Goal: Check status: Check status

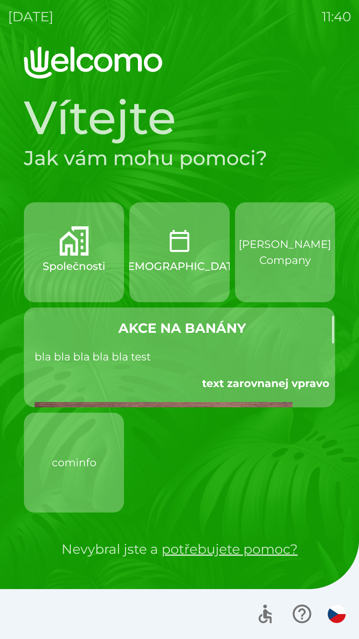
click at [53, 455] on p "cominfo" at bounding box center [74, 462] width 45 height 16
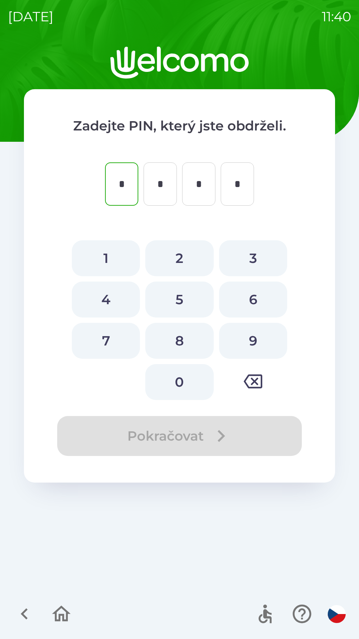
click at [92, 264] on button "1" at bounding box center [106, 258] width 68 height 36
type input "*"
click at [96, 256] on button "1" at bounding box center [106, 258] width 68 height 36
type input "*"
click at [101, 259] on button "1" at bounding box center [106, 258] width 68 height 36
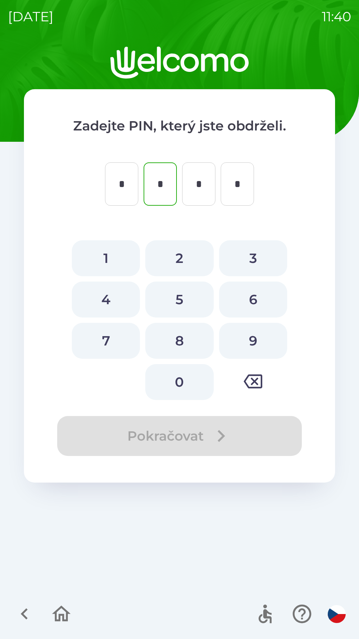
type input "*"
click at [103, 256] on button "1" at bounding box center [106, 258] width 68 height 36
type input "*"
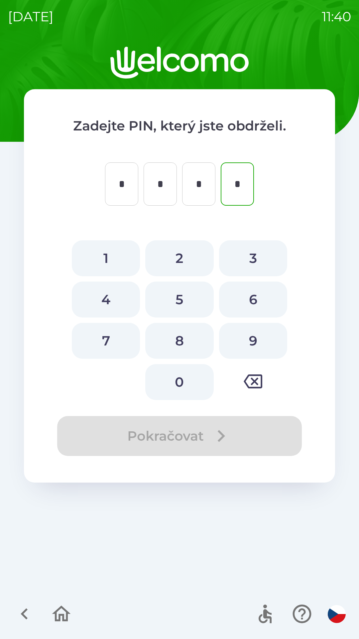
type input "*"
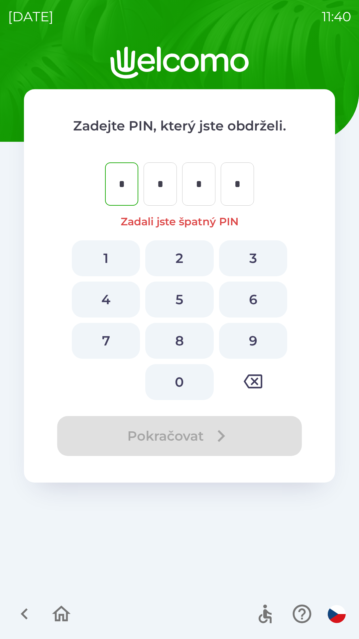
click at [55, 619] on icon "button" at bounding box center [61, 613] width 19 height 16
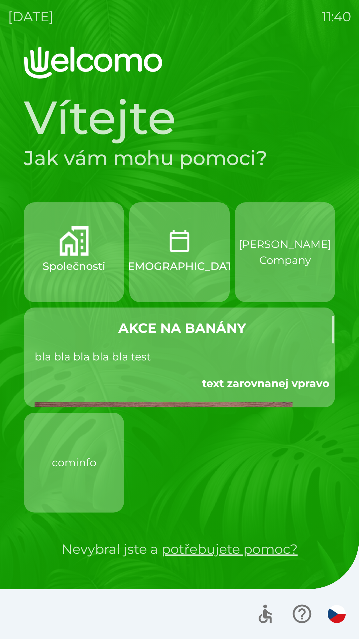
click at [60, 617] on div at bounding box center [179, 614] width 359 height 50
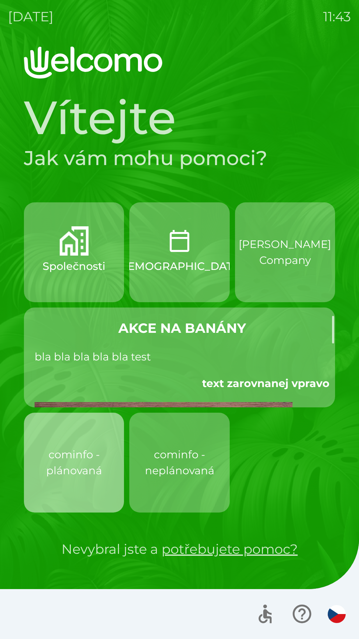
click at [52, 462] on p "cominfo - plánovaná" at bounding box center [74, 462] width 68 height 32
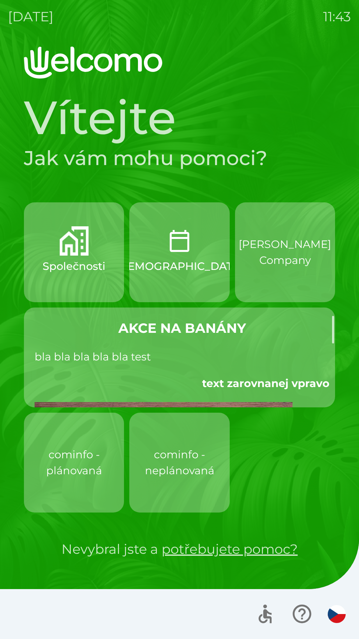
click at [169, 464] on p "cominfo - neplánovaná" at bounding box center [180, 462] width 70 height 32
